Goal: Book appointment/travel/reservation

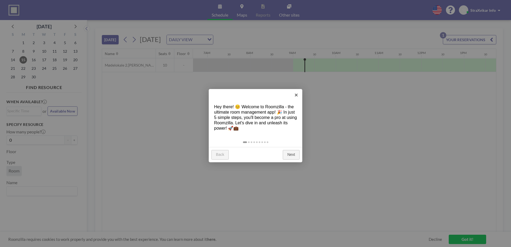
scroll to position [0, 364]
click at [297, 95] on link "×" at bounding box center [296, 95] width 12 height 12
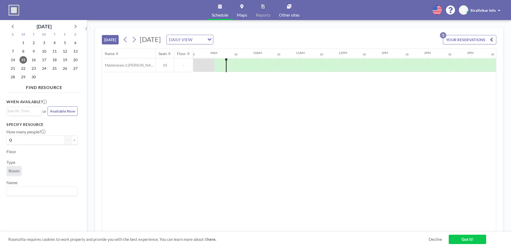
click at [207, 63] on div at bounding box center [203, 65] width 21 height 13
click at [226, 62] on div at bounding box center [226, 65] width 1 height 14
click at [207, 63] on div at bounding box center [203, 65] width 21 height 13
click at [225, 68] on div at bounding box center [225, 65] width 21 height 13
click at [224, 67] on div at bounding box center [225, 65] width 21 height 13
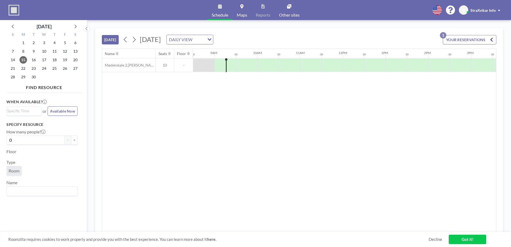
click at [224, 67] on div at bounding box center [225, 65] width 21 height 13
click at [232, 66] on div at bounding box center [231, 65] width 9 height 13
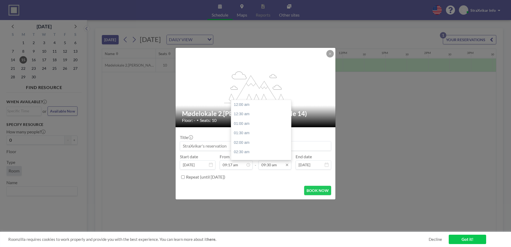
scroll to position [181, 0]
click at [276, 166] on input "09:30 am" at bounding box center [275, 164] width 33 height 9
click at [251, 131] on div "11:00 am" at bounding box center [262, 134] width 63 height 10
type input "11:00 am"
click at [251, 132] on div "Title Start date [DATE] From 09:17 am - To 11:00 am 12:00 am 12:30 am 01:00 am …" at bounding box center [255, 157] width 151 height 50
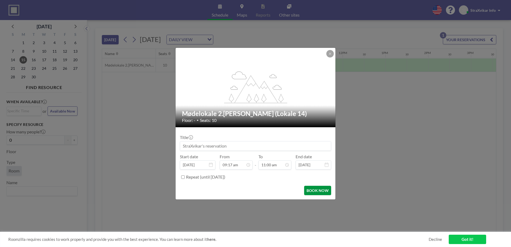
click at [318, 189] on button "BOOK NOW" at bounding box center [317, 190] width 27 height 9
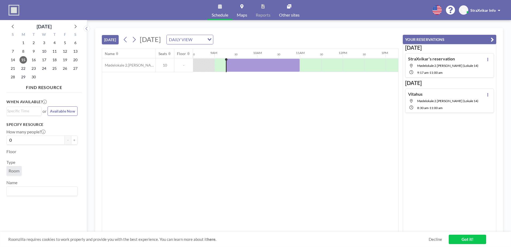
click at [343, 145] on div "Name Seats Floor 12AM 30 1AM 30 2AM 30 3AM 30 4AM 30 5AM 30 6AM 30 7AM 30 8AM 3…" at bounding box center [250, 140] width 296 height 183
click at [493, 39] on icon "button" at bounding box center [492, 39] width 3 height 6
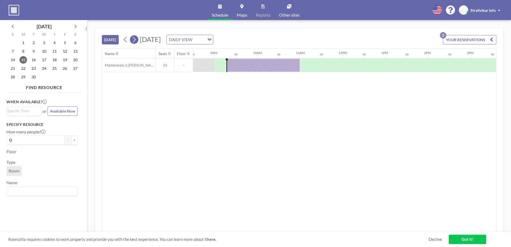
click at [135, 41] on icon at bounding box center [134, 40] width 3 height 6
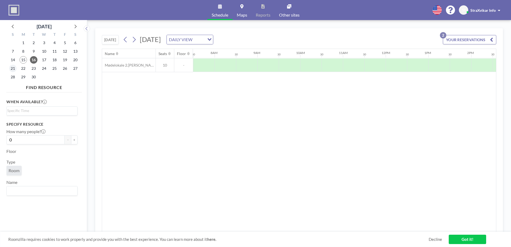
scroll to position [0, 321]
click at [9, 68] on span "21" at bounding box center [12, 68] width 7 height 7
